Goal: Information Seeking & Learning: Learn about a topic

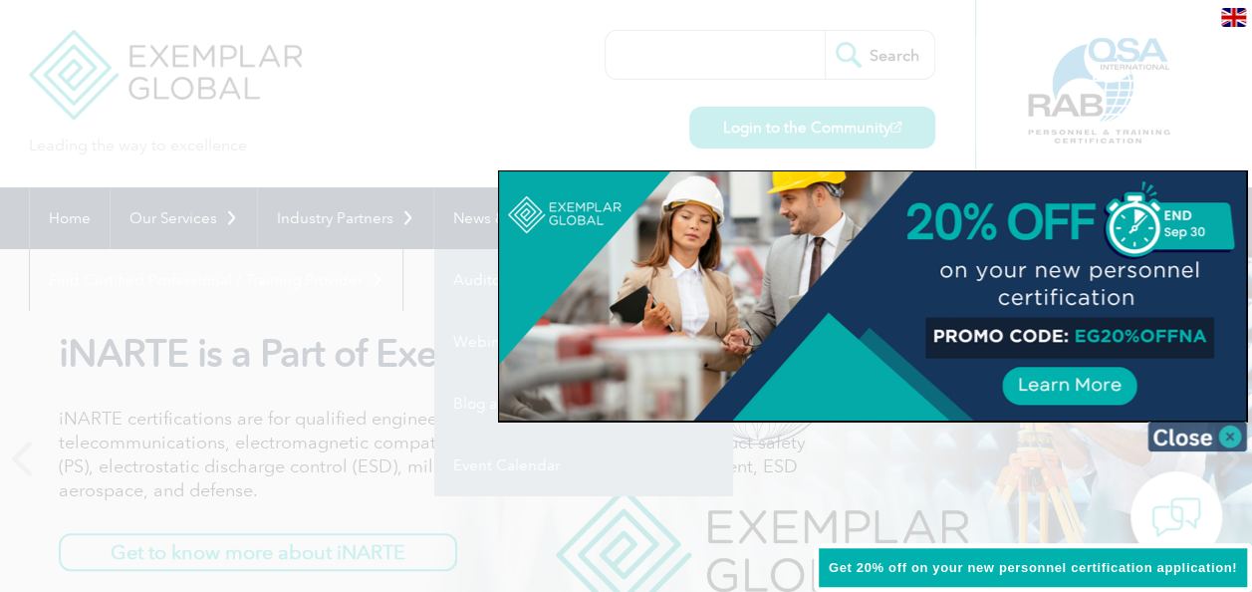
click at [1235, 434] on img at bounding box center [1198, 436] width 100 height 30
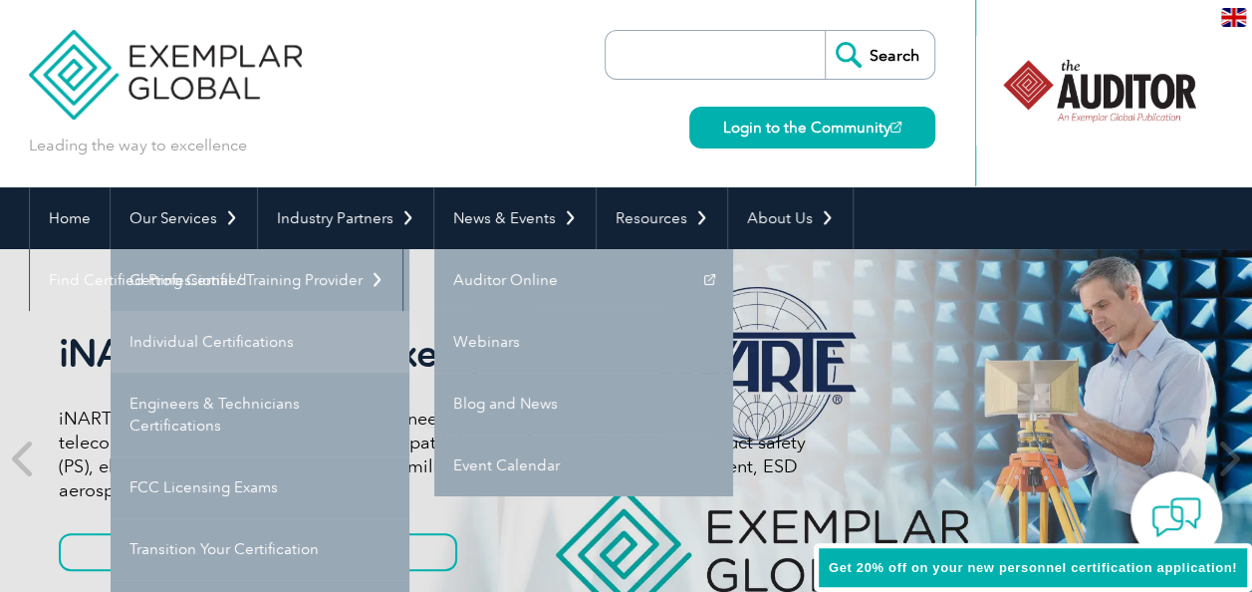
click at [235, 339] on link "Individual Certifications" at bounding box center [260, 342] width 299 height 62
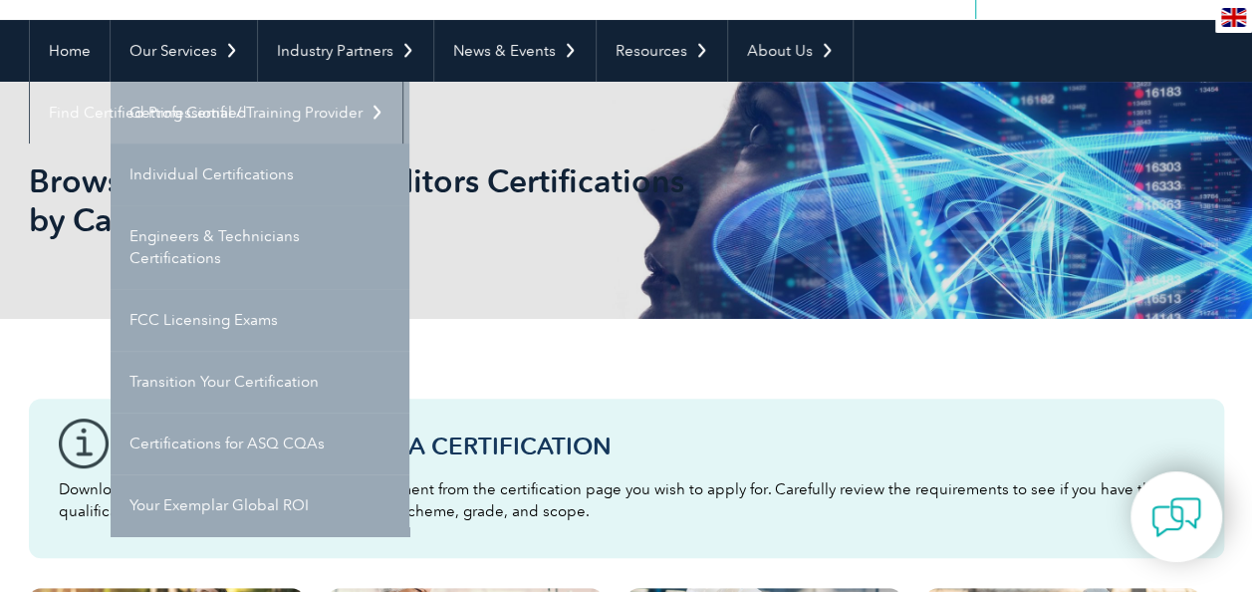
scroll to position [199, 0]
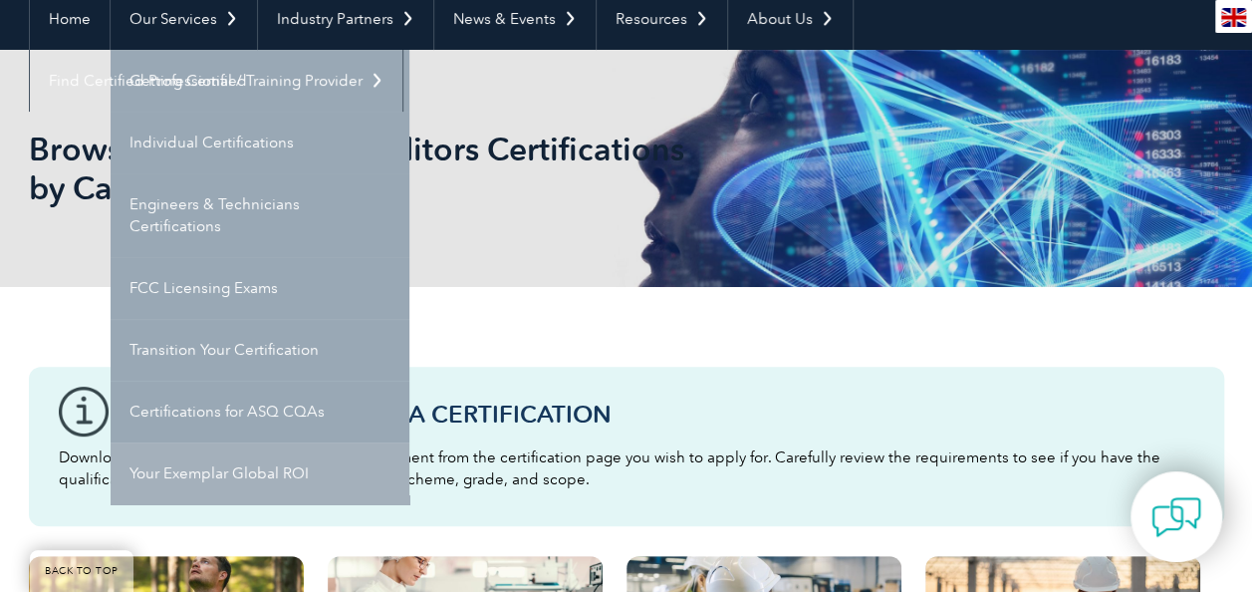
click at [319, 464] on link "Your Exemplar Global ROI" at bounding box center [260, 473] width 299 height 62
